Goal: Check status: Check status

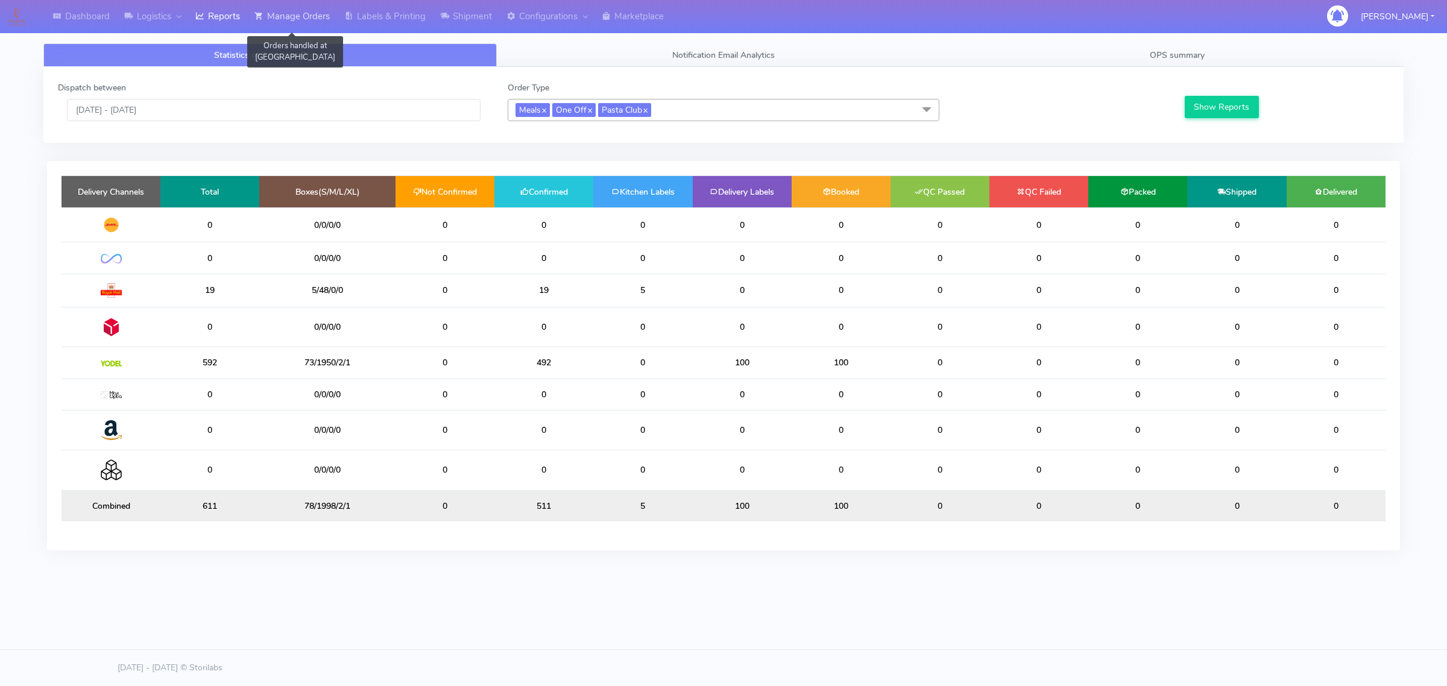
click at [291, 25] on link "Manage Orders" at bounding box center [292, 16] width 90 height 33
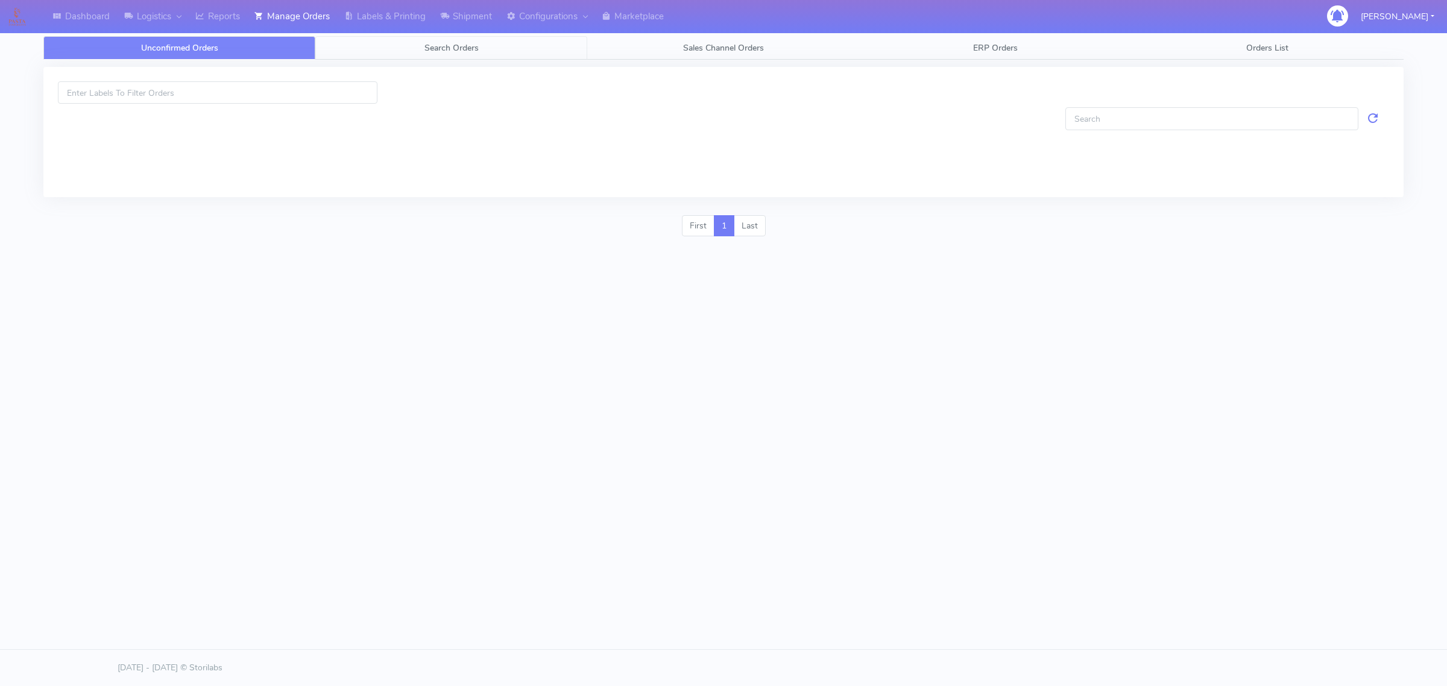
click at [371, 52] on link "Search Orders" at bounding box center [451, 48] width 272 height 24
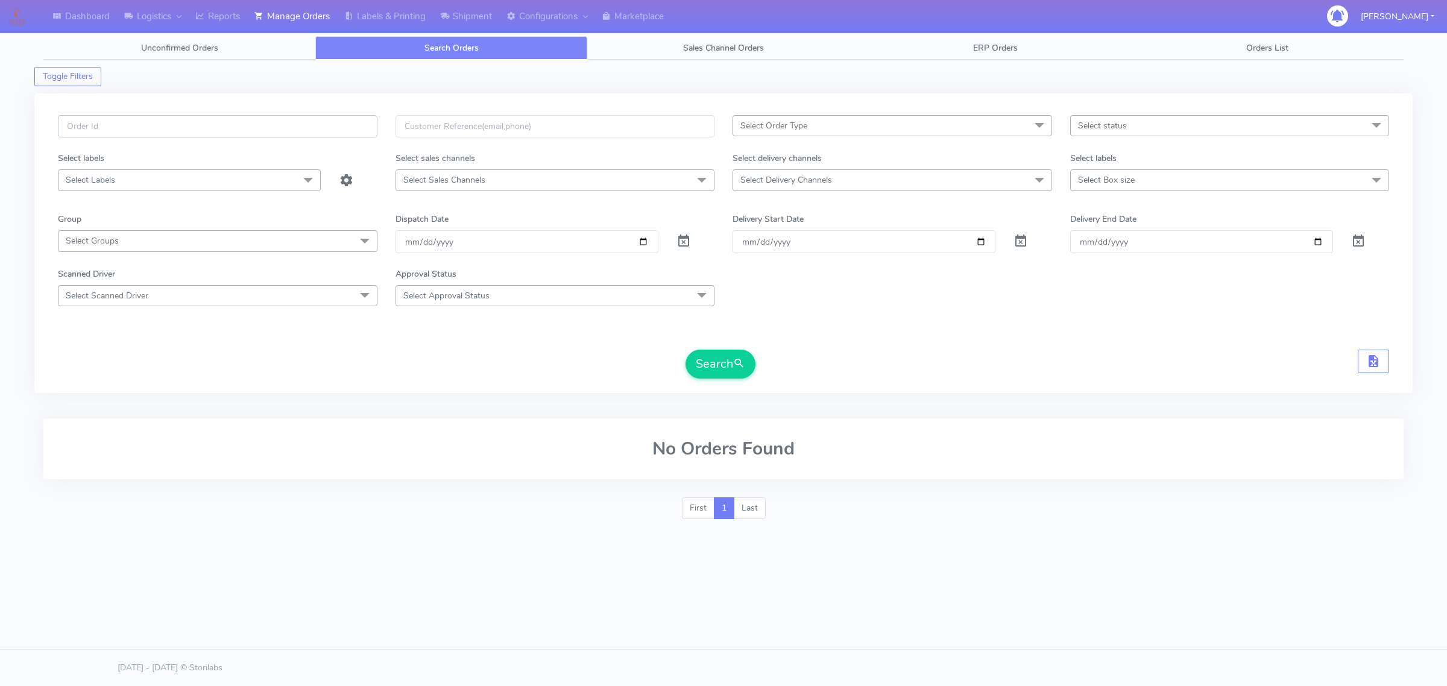
click at [291, 127] on input "text" at bounding box center [217, 126] width 319 height 22
type input "1620434"
click at [685, 350] on button "Search" at bounding box center [720, 364] width 70 height 29
click at [690, 248] on span at bounding box center [683, 243] width 14 height 11
drag, startPoint x: 718, startPoint y: 390, endPoint x: 721, endPoint y: 379, distance: 11.8
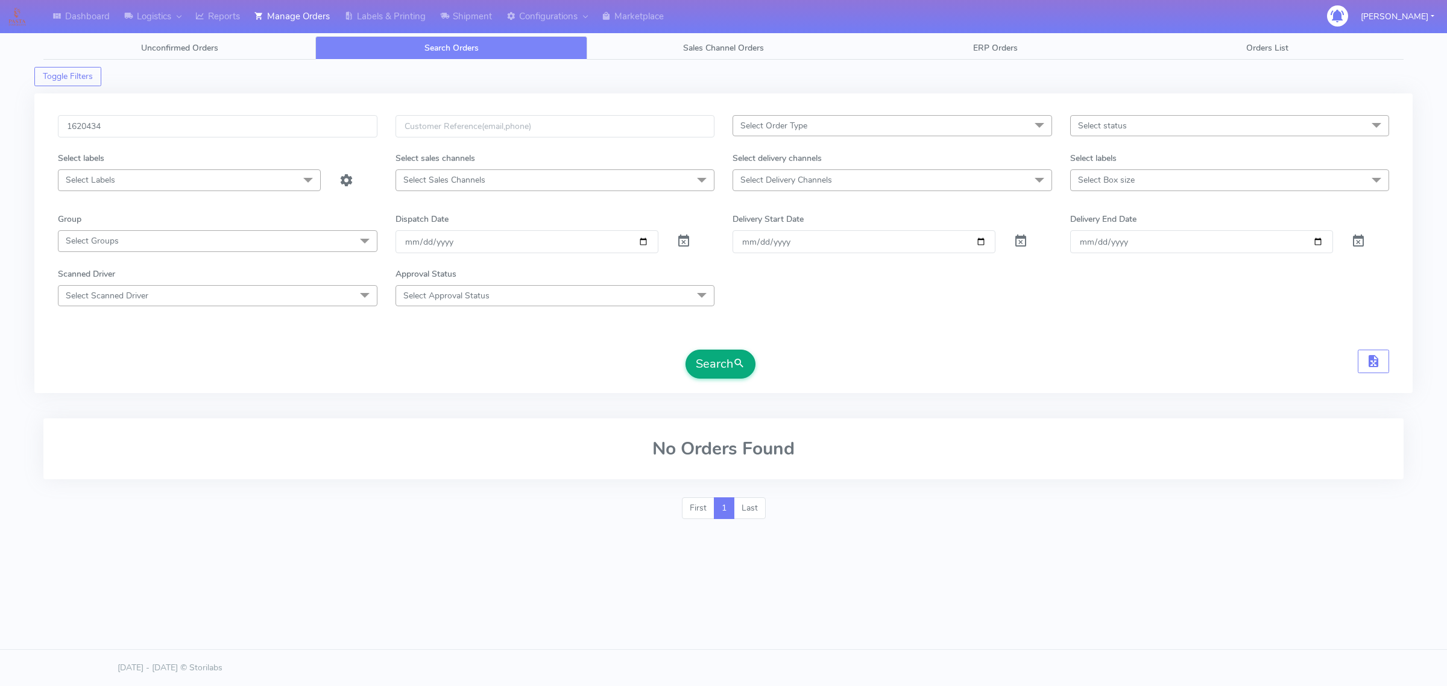
click at [719, 386] on div "1620434 Select Order Type Select All MEALS ATAVI One Off Pasta Club Gift Kit Ev…" at bounding box center [723, 243] width 1378 height 300
click at [722, 375] on button "Search" at bounding box center [720, 364] width 70 height 29
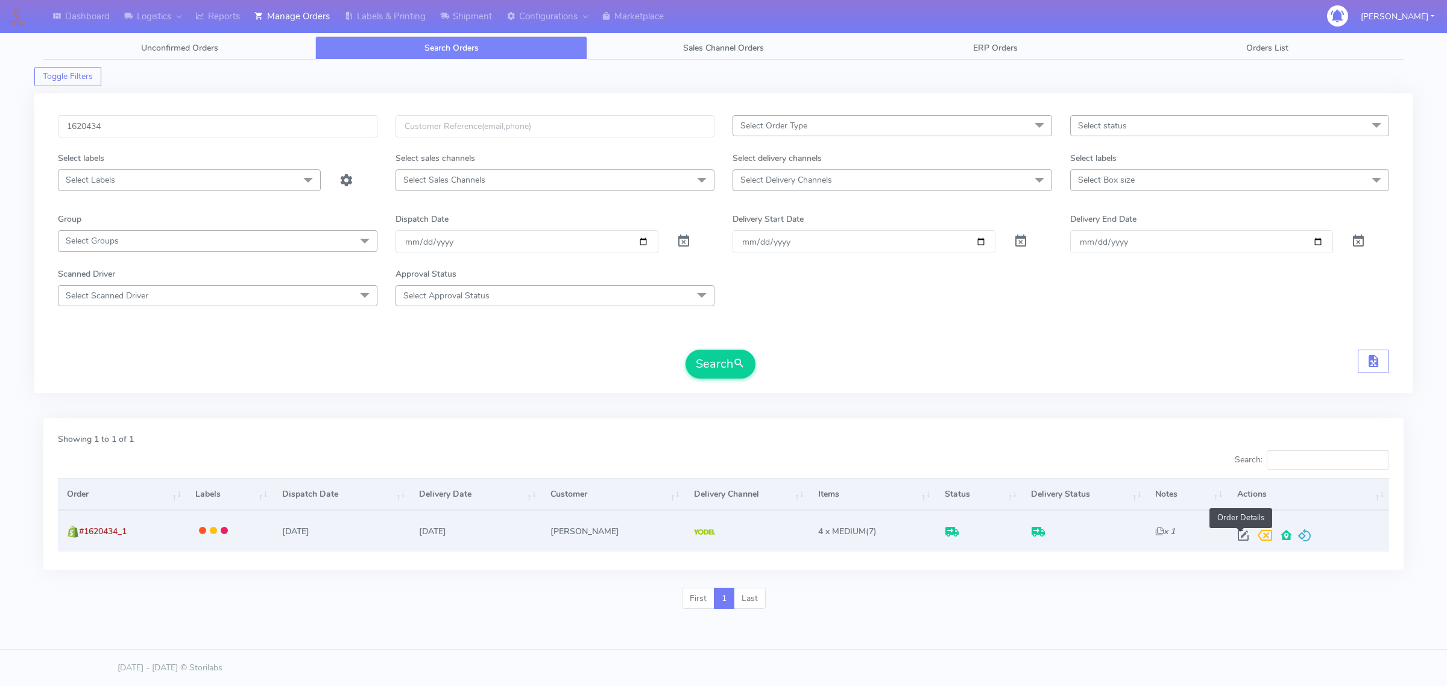
click at [1236, 534] on span at bounding box center [1243, 537] width 22 height 11
select select "5"
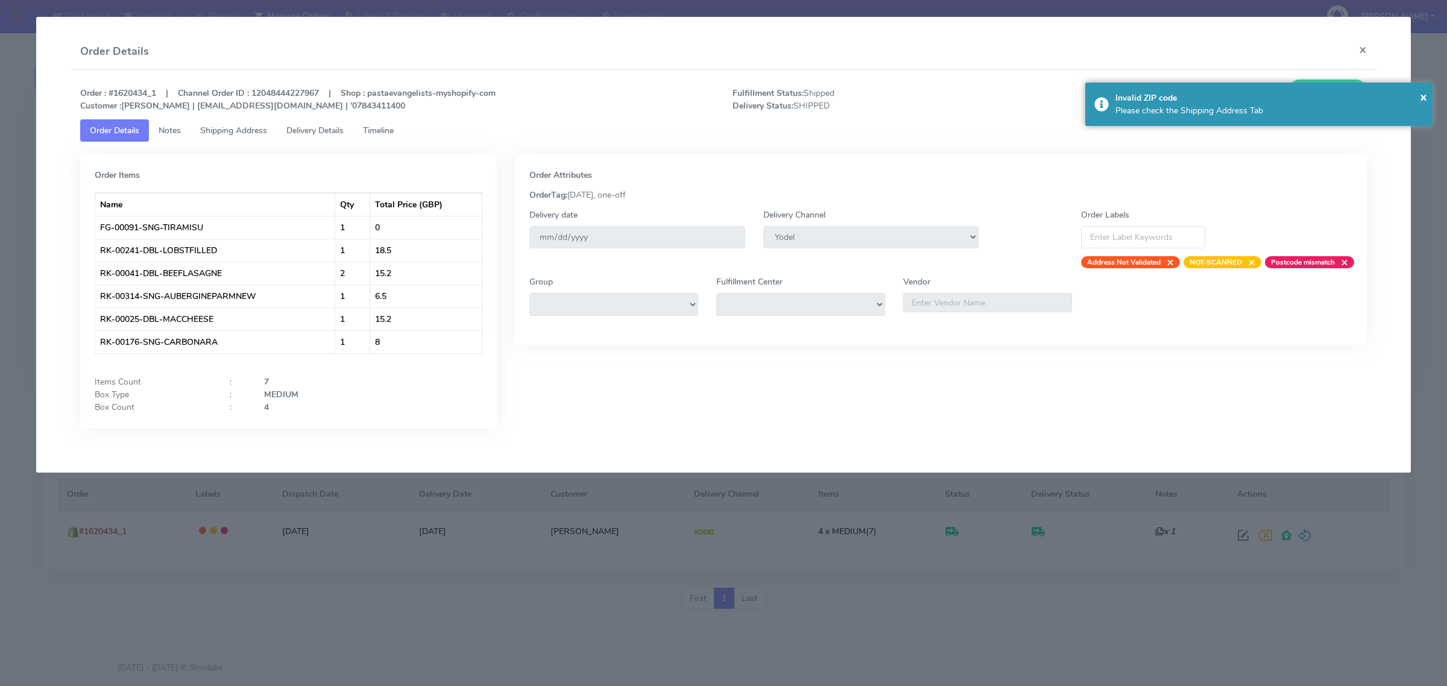
click at [192, 125] on link "Shipping Address" at bounding box center [233, 130] width 86 height 22
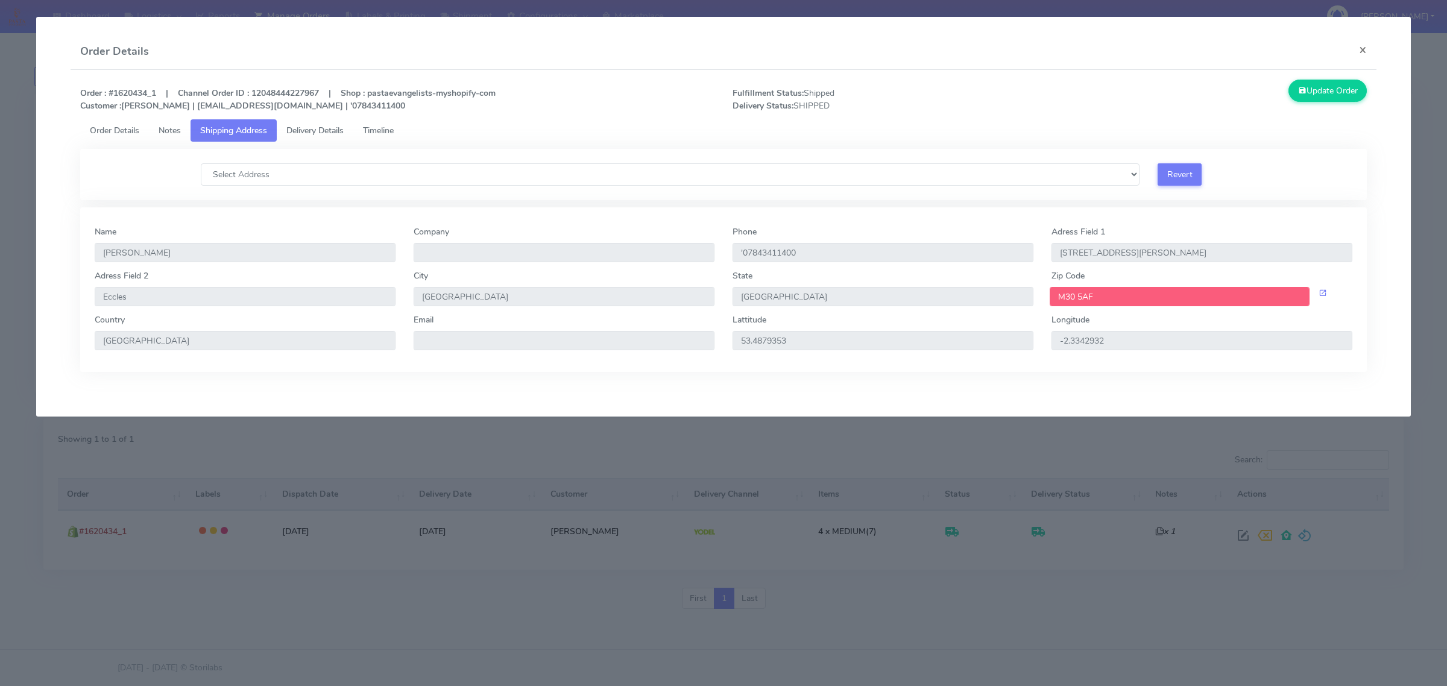
click at [292, 125] on span "Delivery Details" at bounding box center [314, 130] width 57 height 11
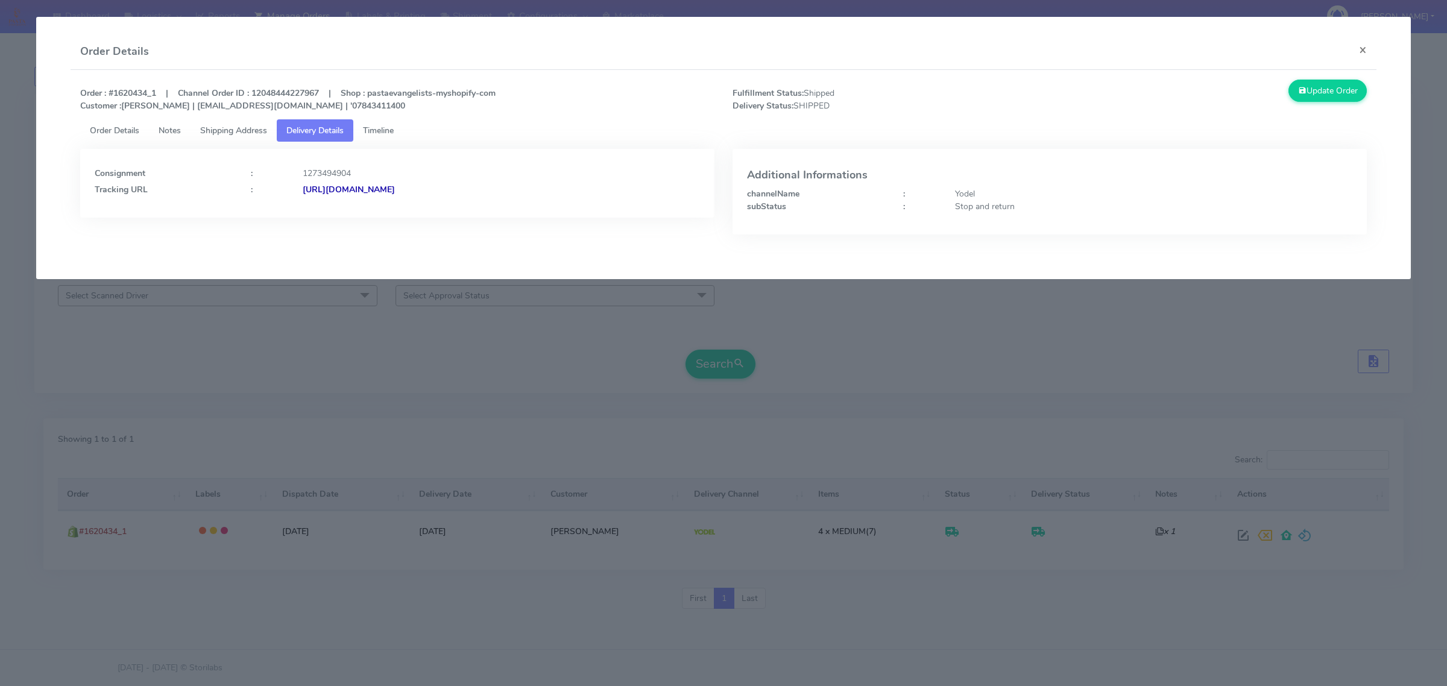
drag, startPoint x: 552, startPoint y: 193, endPoint x: 433, endPoint y: 206, distance: 119.3
click at [433, 206] on div "Consignment : 1273494904 Tracking URL : [URL][DOMAIN_NAME]" at bounding box center [397, 183] width 634 height 69
copy strong "JJD0002249960886936"
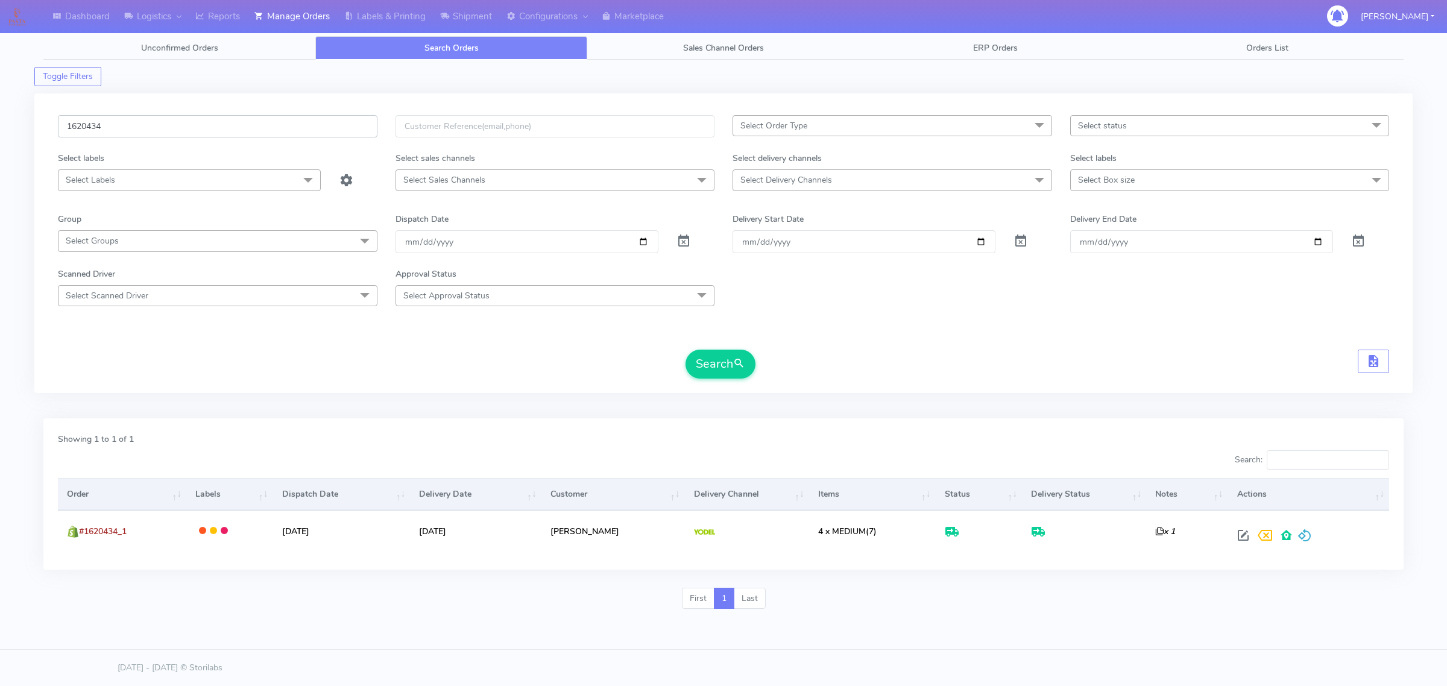
click at [288, 127] on input "1620434" at bounding box center [217, 126] width 319 height 22
paste input "#1621389_1"
type input "#1621389_1"
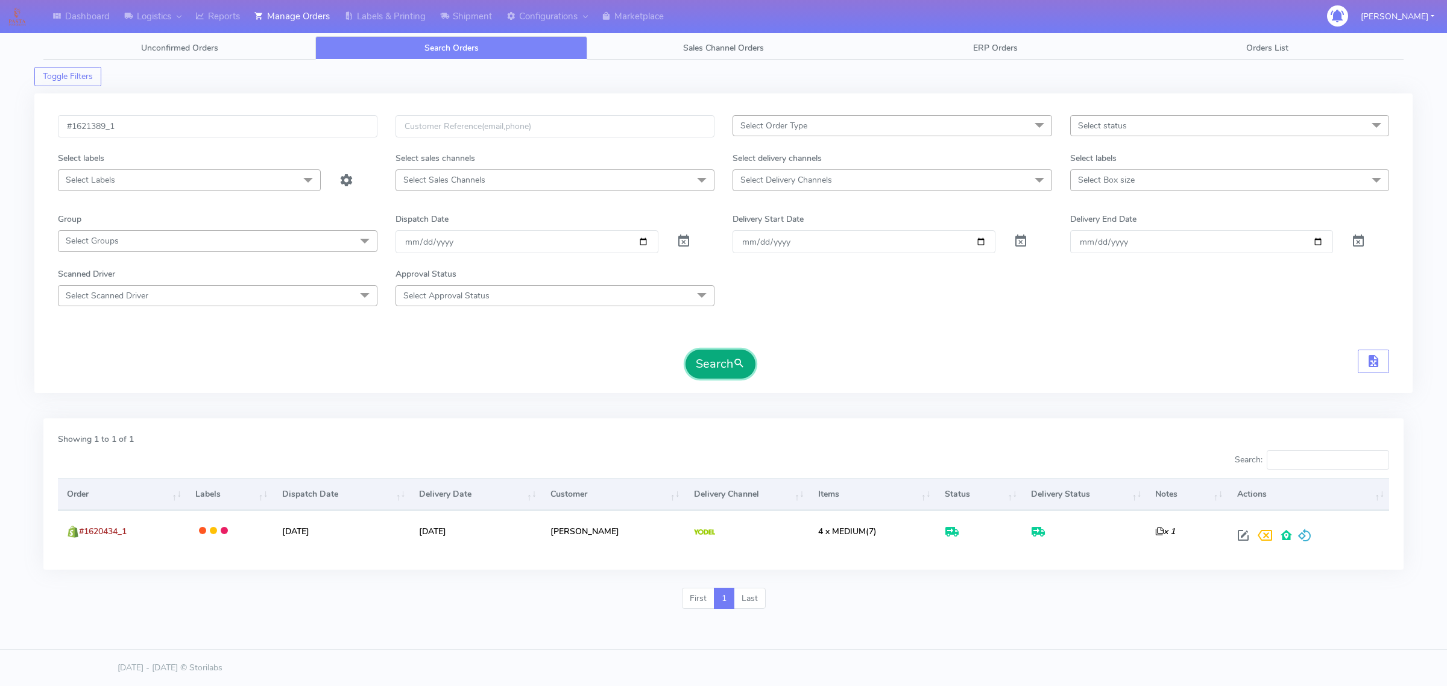
click at [710, 371] on button "Search" at bounding box center [720, 364] width 70 height 29
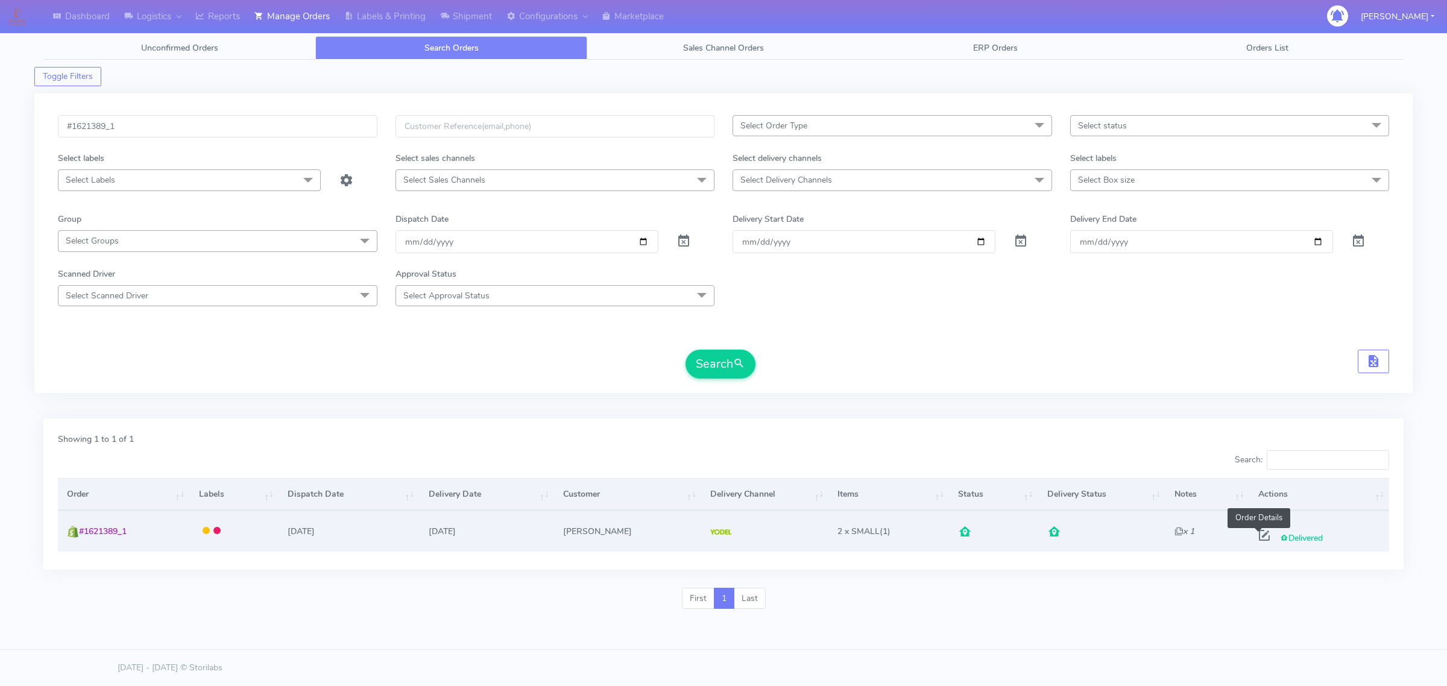
click at [1259, 535] on span at bounding box center [1264, 537] width 22 height 11
select select "5"
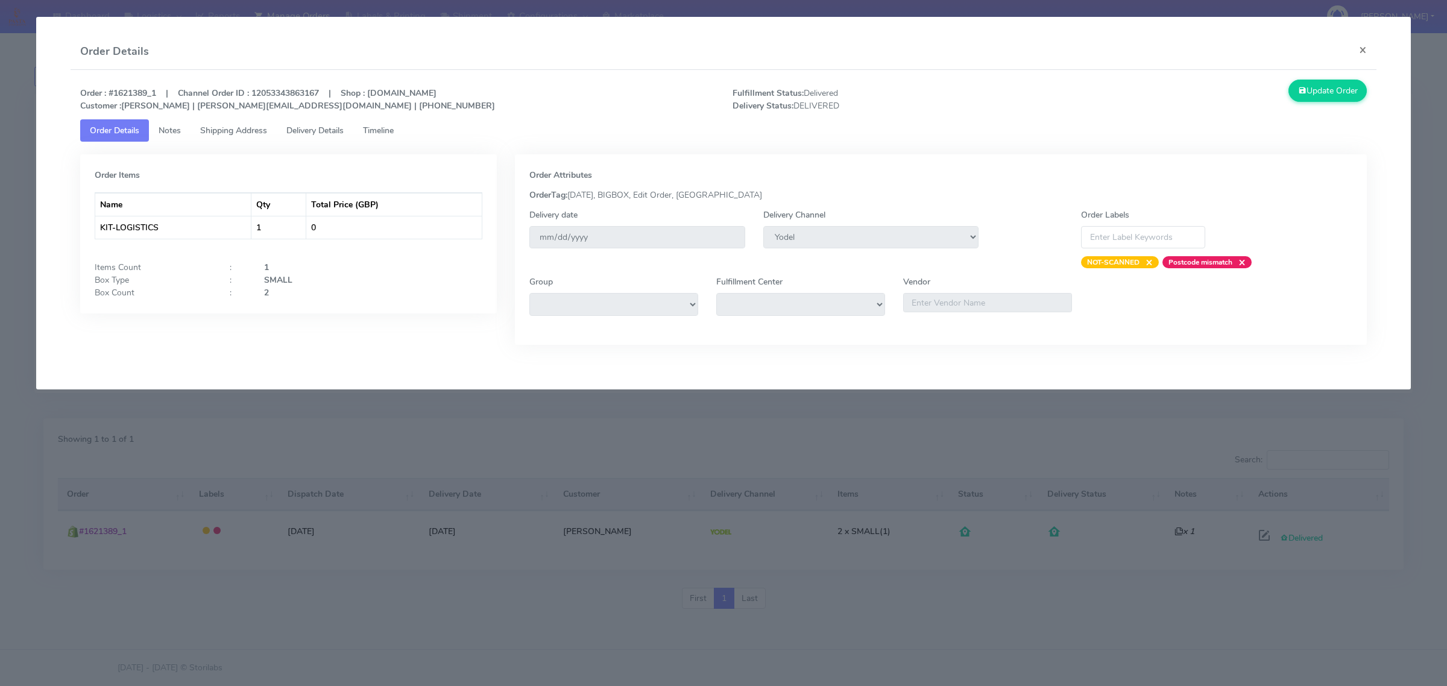
click at [209, 121] on link "Shipping Address" at bounding box center [233, 130] width 86 height 22
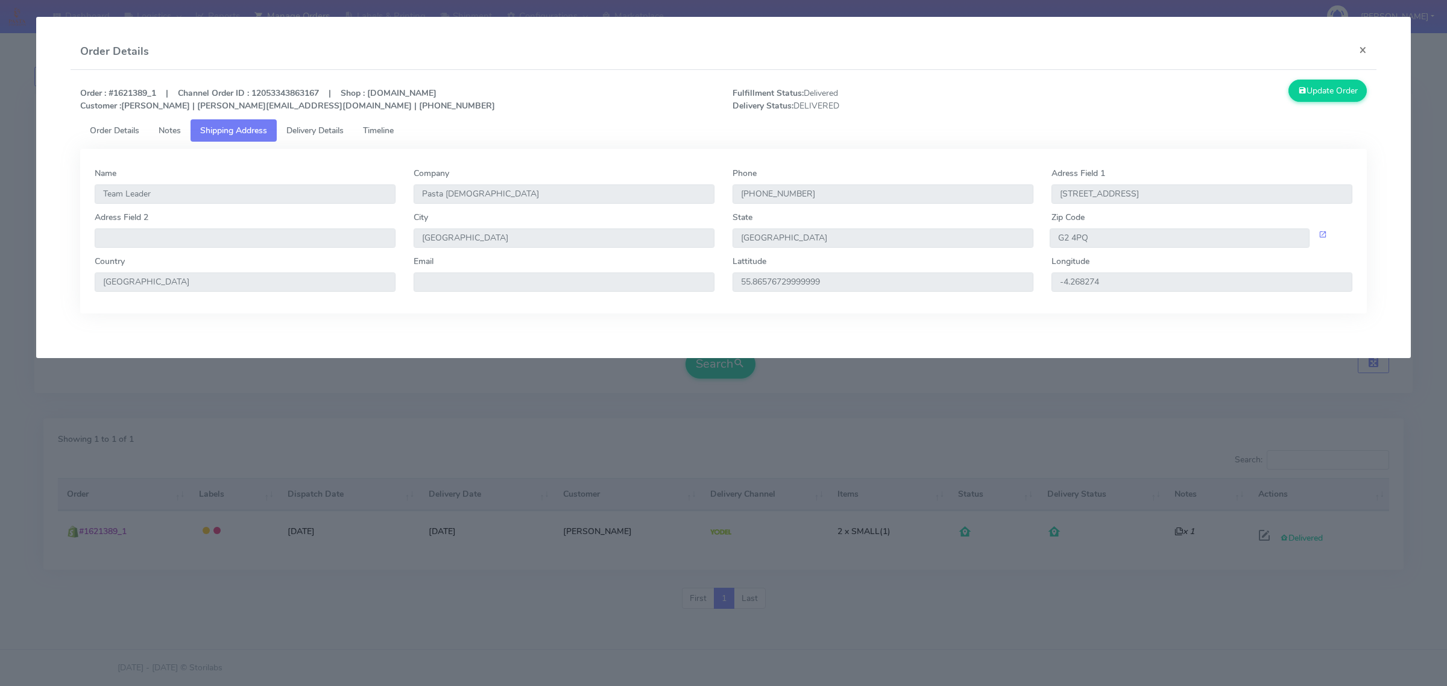
click at [288, 124] on link "Delivery Details" at bounding box center [315, 130] width 77 height 22
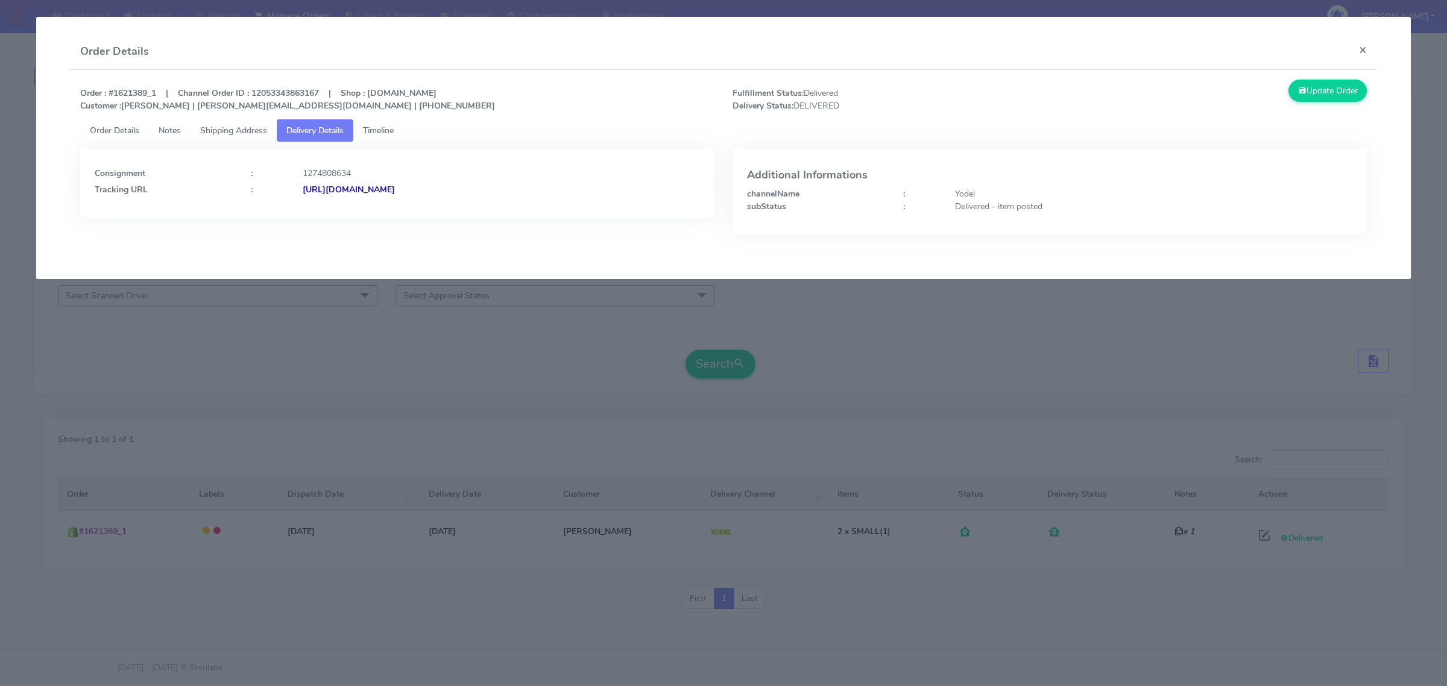
drag, startPoint x: 547, startPoint y: 196, endPoint x: 432, endPoint y: 195, distance: 115.1
click at [432, 195] on div "[URL][DOMAIN_NAME]" at bounding box center [501, 189] width 415 height 13
copy strong "JJD0002249960887730"
